Goal: Browse casually

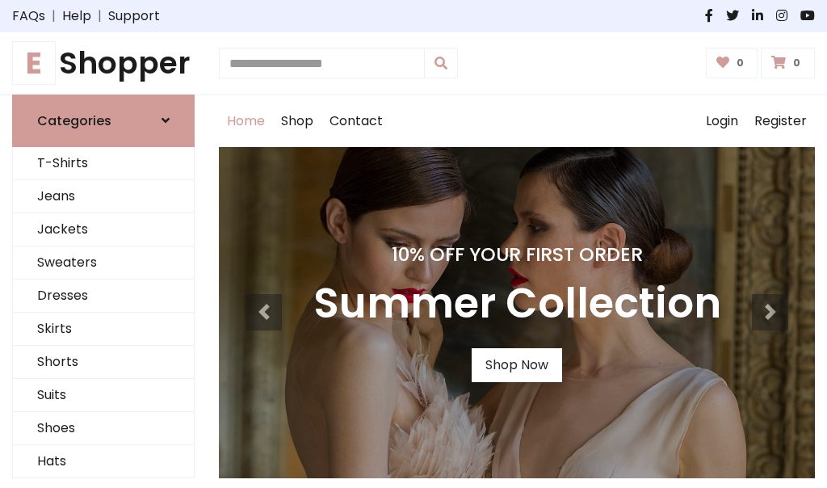
click at [414, 244] on h4 "10% Off Your First Order" at bounding box center [517, 254] width 408 height 23
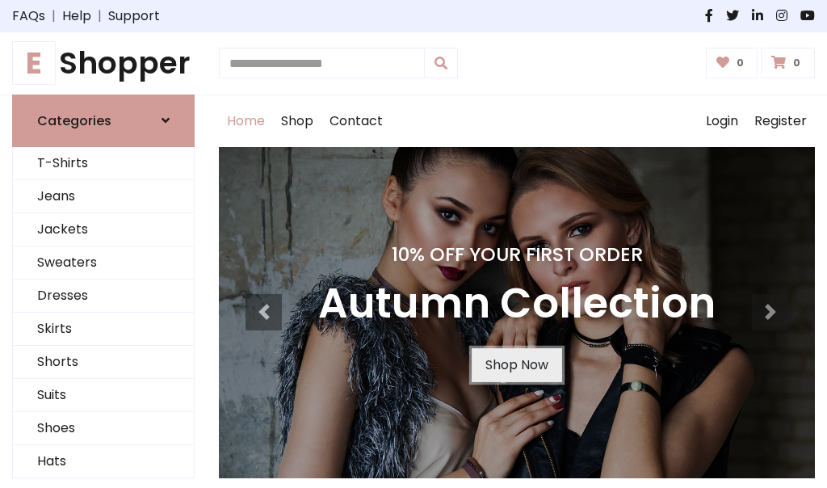
click at [516, 364] on link "Shop Now" at bounding box center [517, 365] width 90 height 34
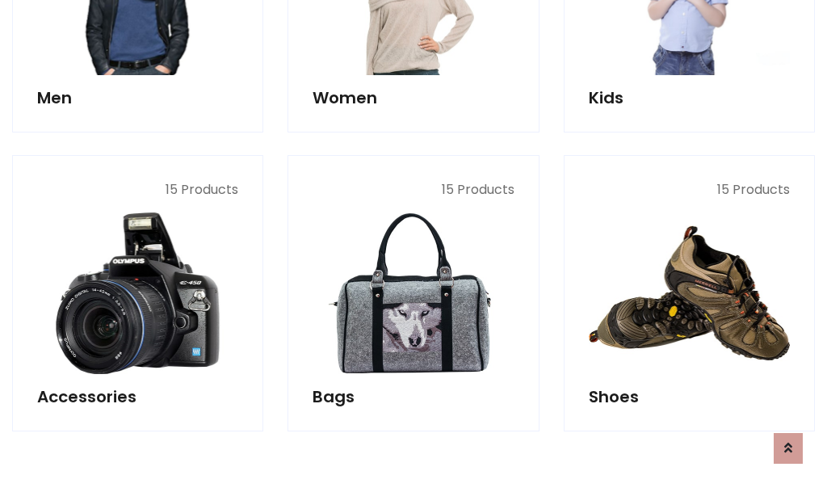
scroll to position [1611, 0]
